Goal: Information Seeking & Learning: Learn about a topic

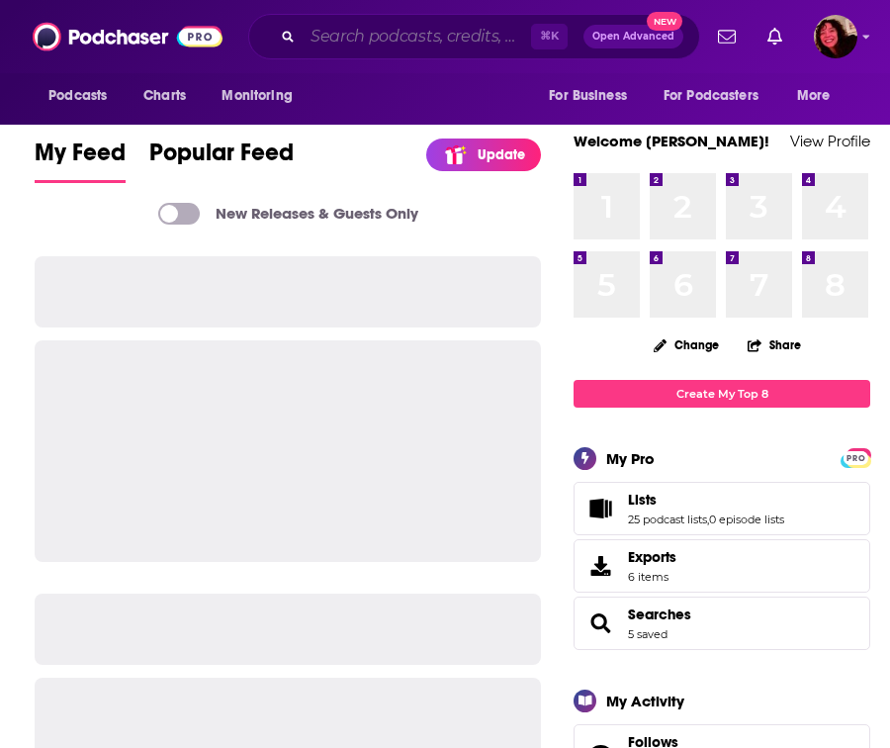
click at [397, 45] on input "Search podcasts, credits, & more..." at bounding box center [417, 37] width 228 height 32
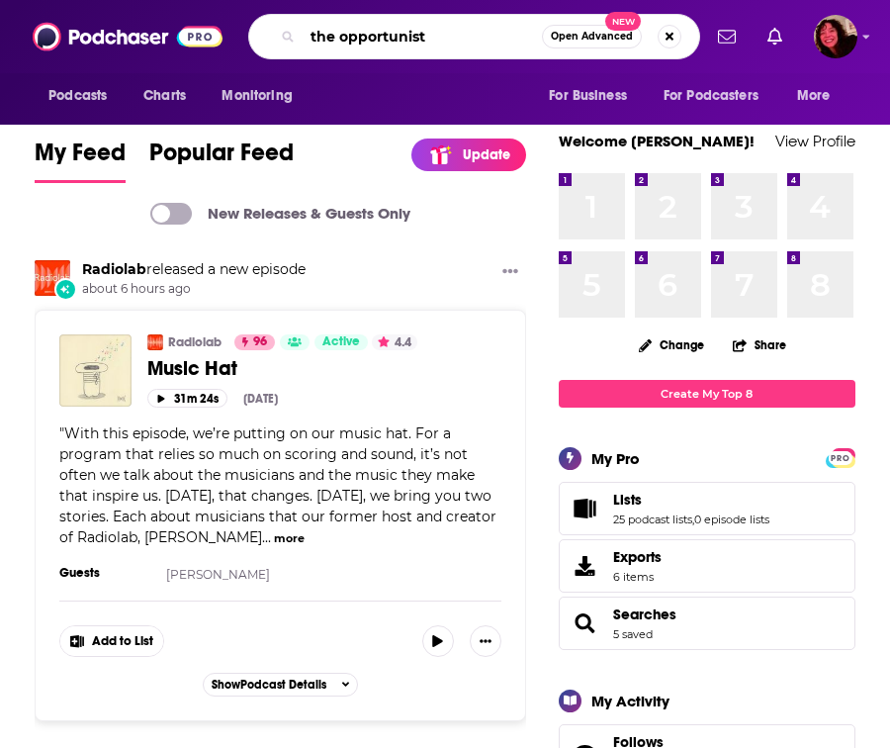
type input "the opportunist"
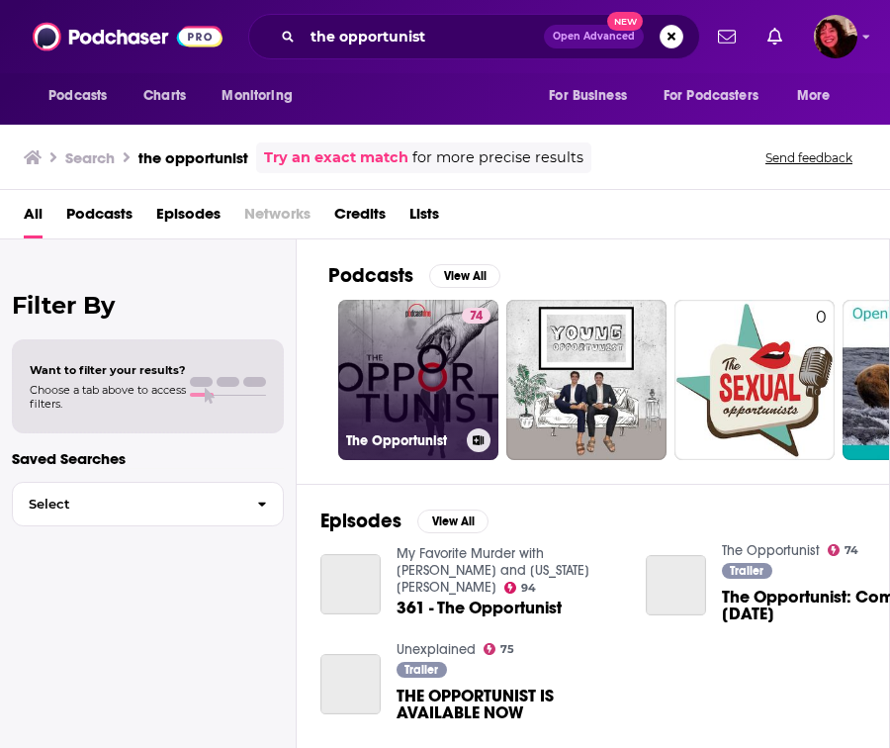
click at [407, 389] on link "74 The Opportunist" at bounding box center [418, 380] width 160 height 160
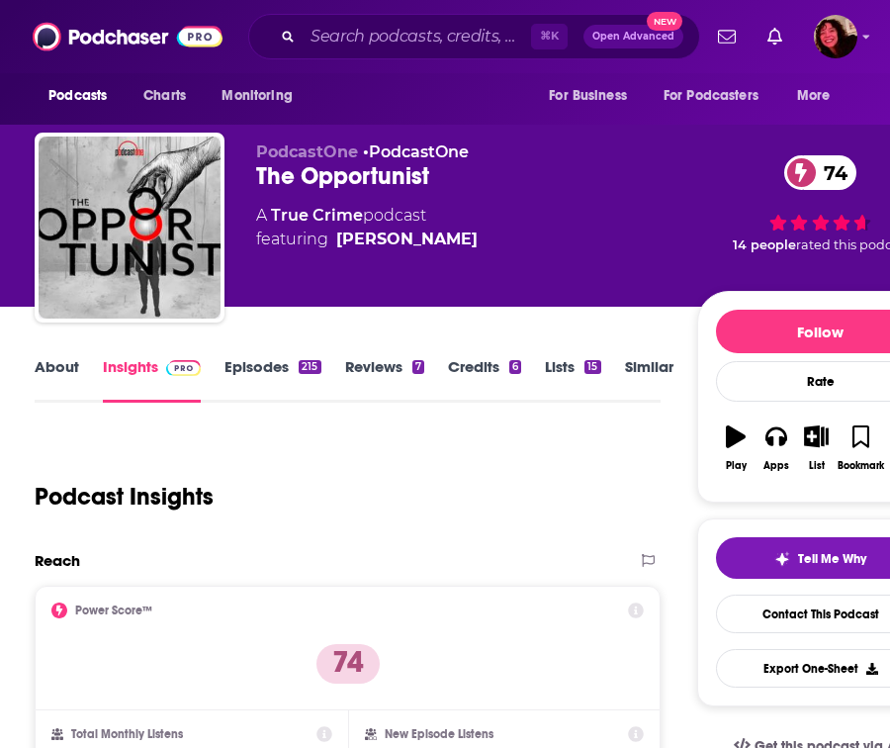
click at [66, 369] on link "About" at bounding box center [57, 379] width 45 height 45
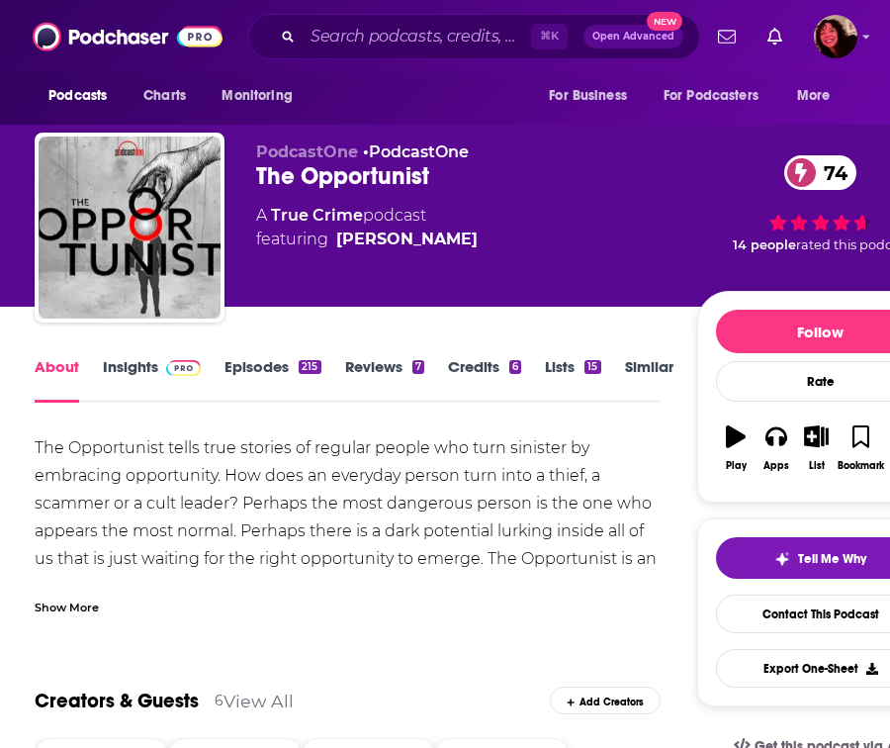
click at [156, 381] on link "Insights" at bounding box center [152, 379] width 98 height 45
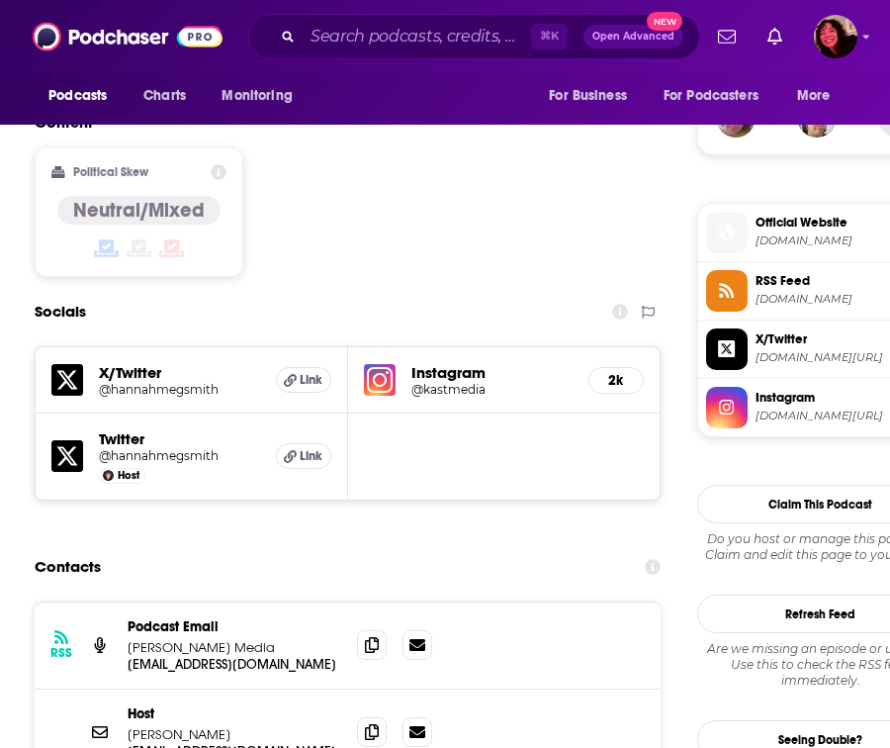
scroll to position [1673, 0]
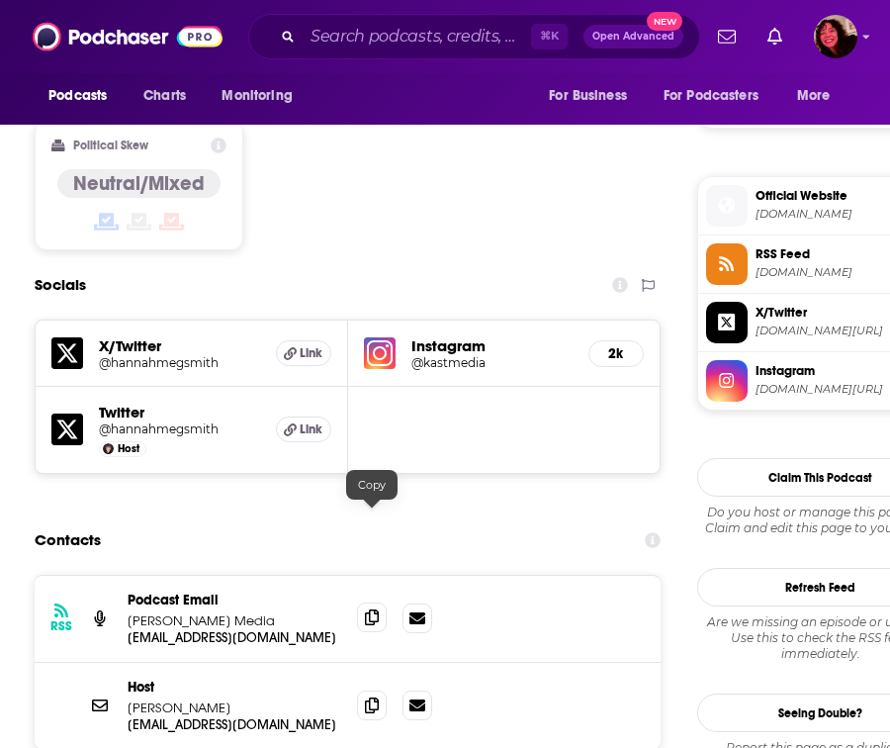
click at [377, 609] on icon at bounding box center [372, 617] width 14 height 16
